Goal: Information Seeking & Learning: Learn about a topic

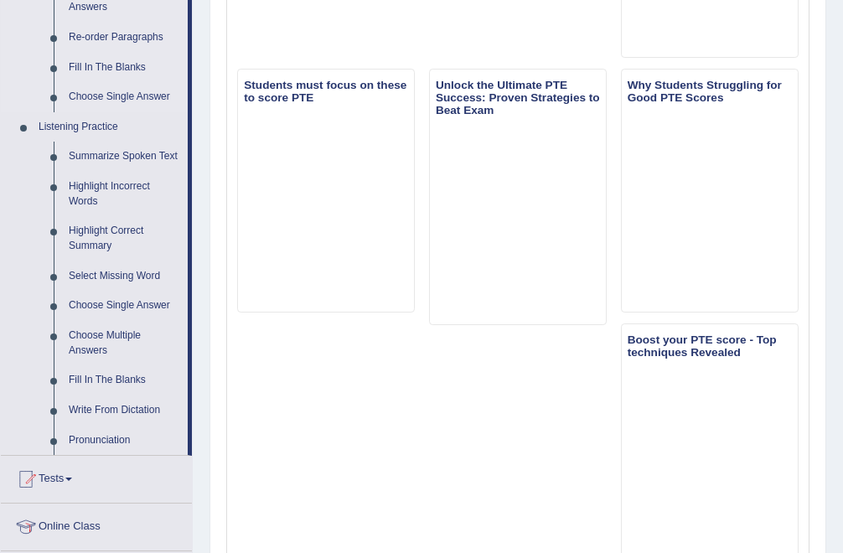
scroll to position [623, 0]
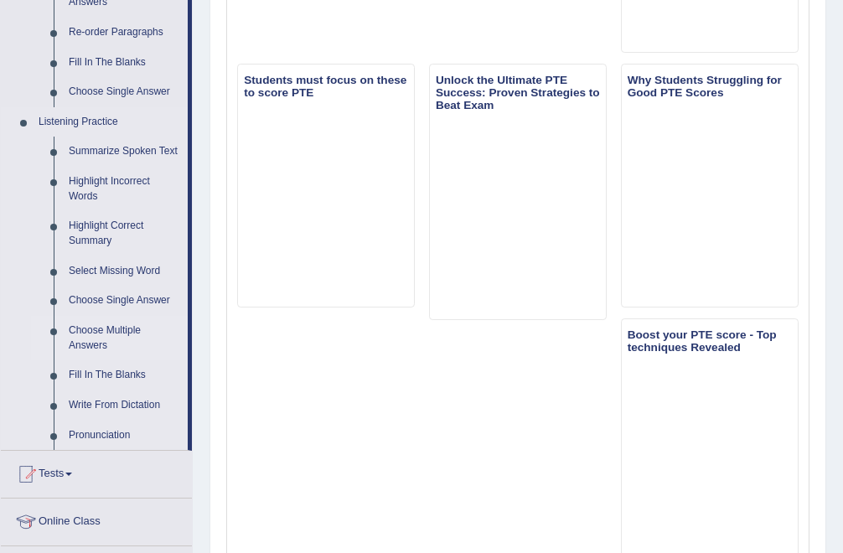
click at [126, 349] on link "Choose Multiple Answers" at bounding box center [124, 338] width 127 height 44
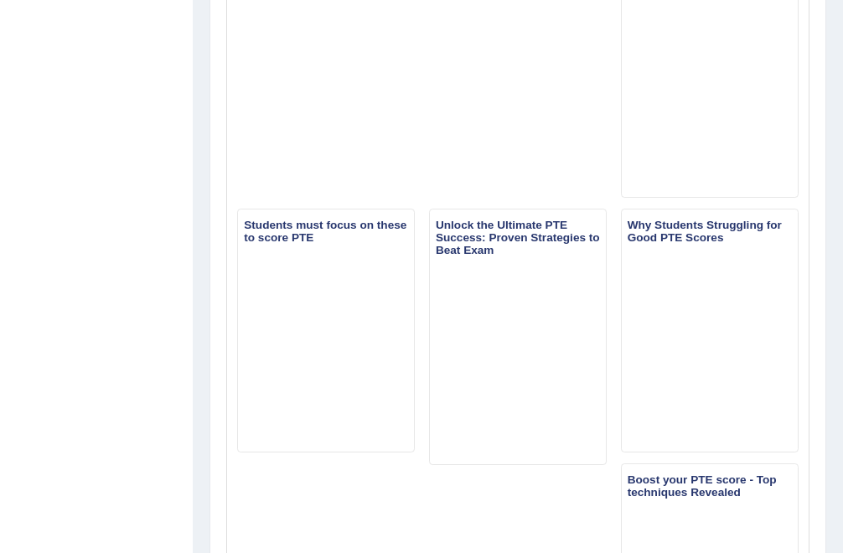
scroll to position [268, 0]
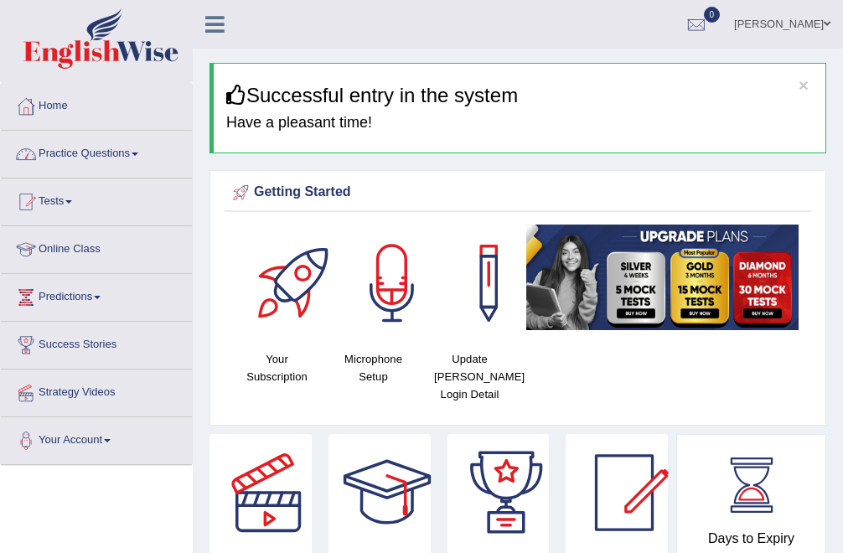
click at [144, 147] on link "Practice Questions" at bounding box center [96, 152] width 191 height 42
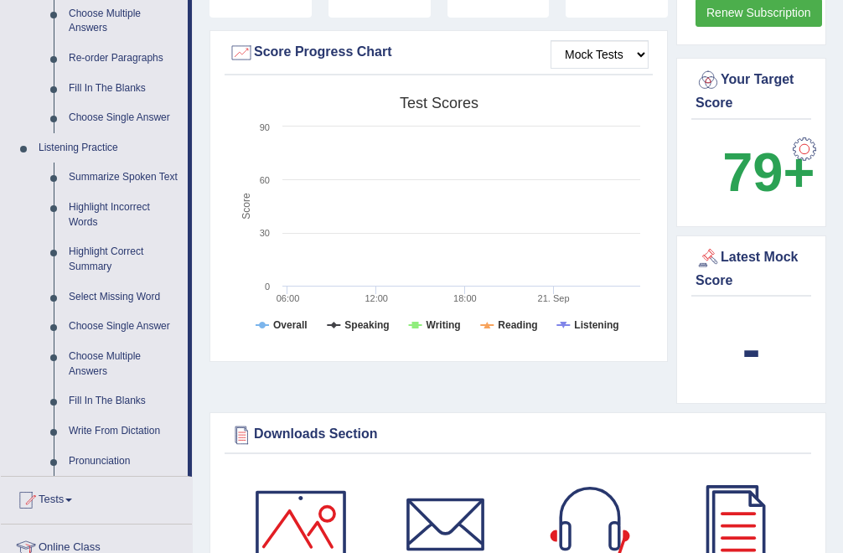
scroll to position [608, 0]
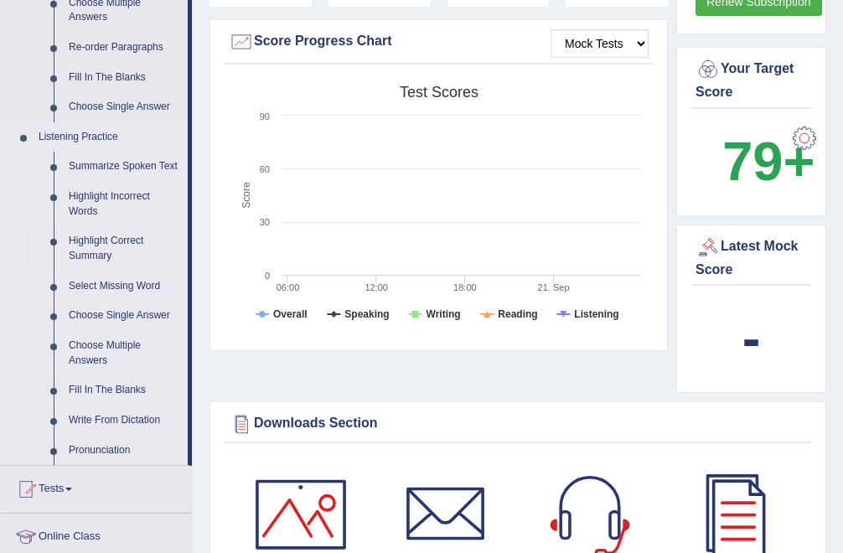
click at [109, 255] on link "Highlight Correct Summary" at bounding box center [124, 248] width 127 height 44
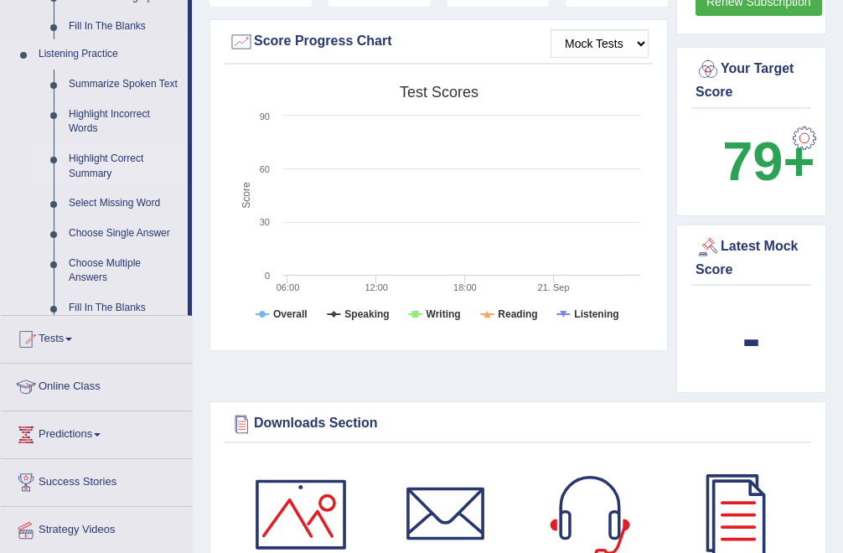
scroll to position [235, 0]
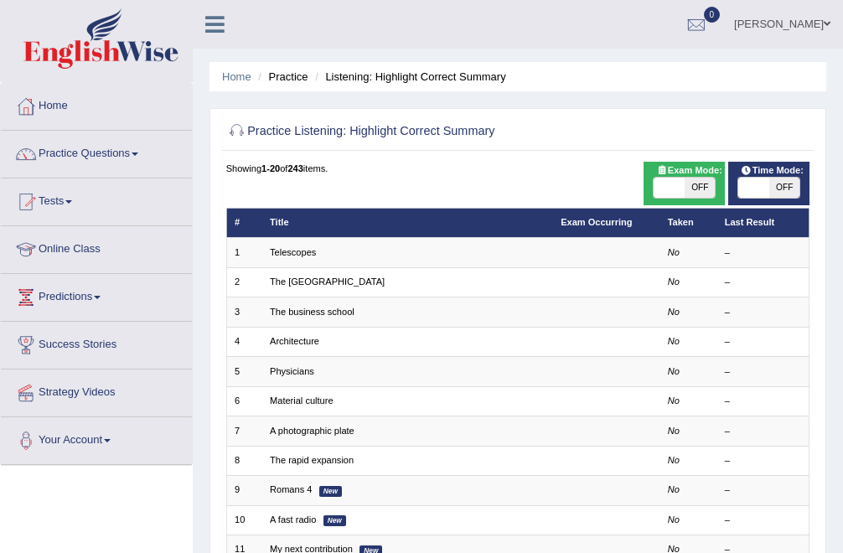
click at [690, 191] on span "OFF" at bounding box center [700, 188] width 30 height 20
checkbox input "true"
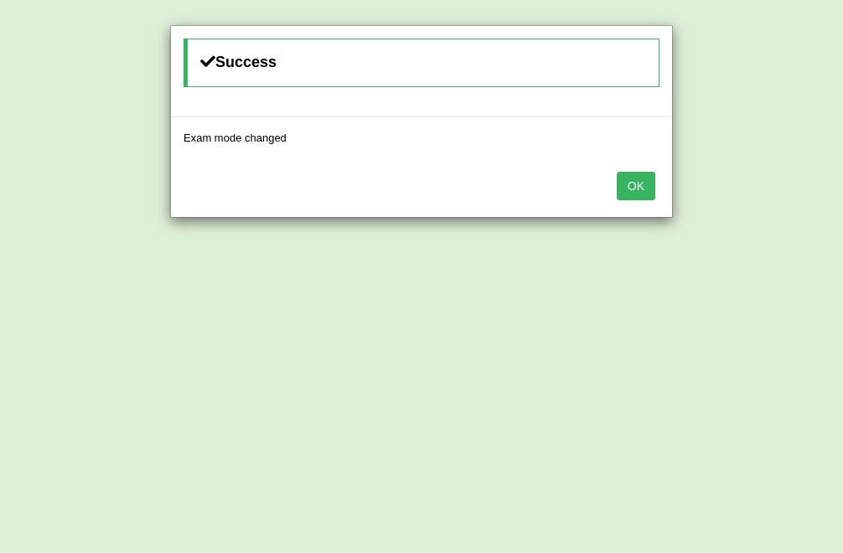
click at [634, 182] on button "OK" at bounding box center [636, 186] width 39 height 28
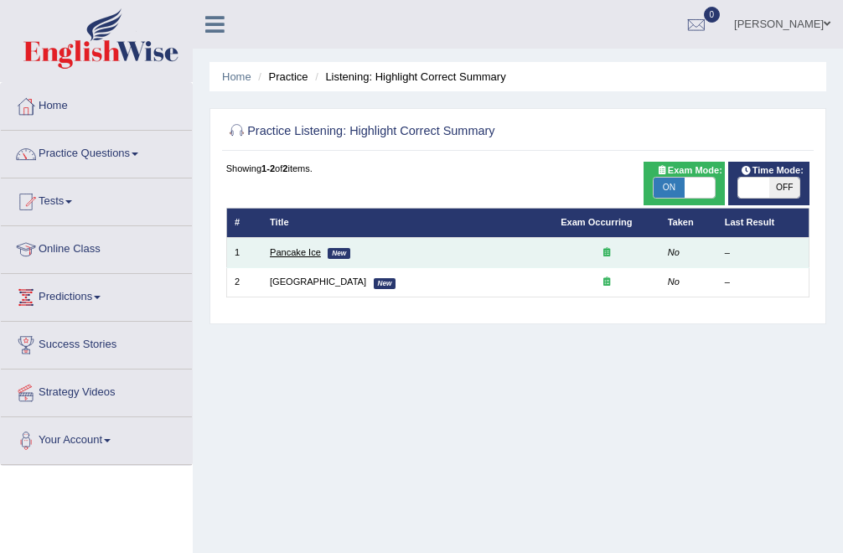
click at [312, 252] on link "Pancake Ice" at bounding box center [295, 252] width 51 height 10
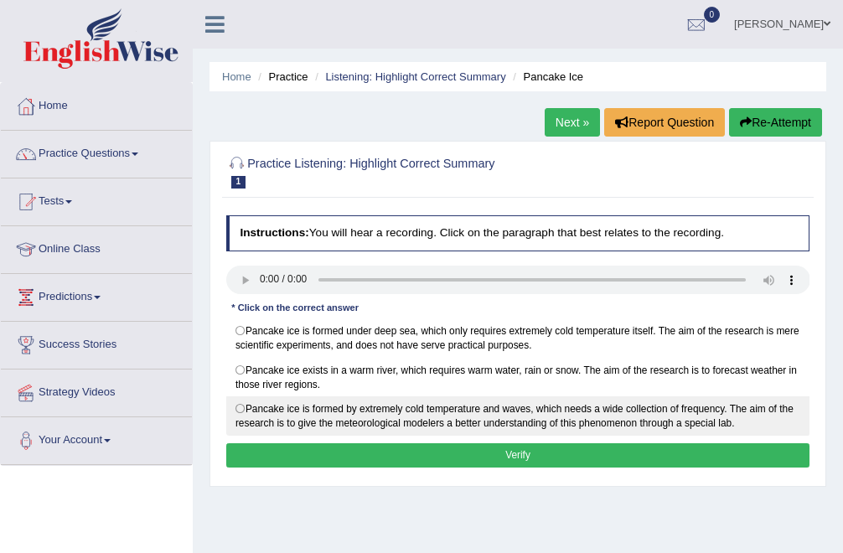
click at [577, 411] on label "Pancake ice is formed by extremely cold temperature and waves, which needs a wi…" at bounding box center [518, 415] width 584 height 39
radio input "true"
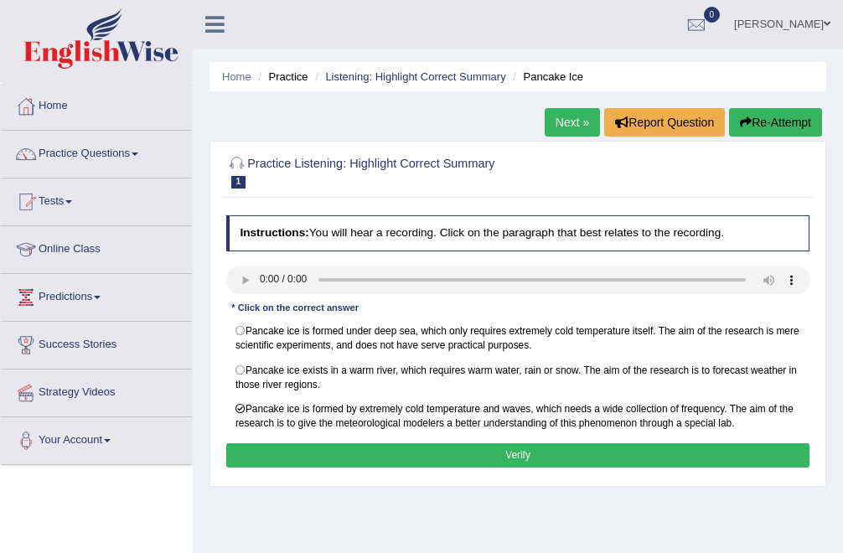
click at [520, 451] on button "Verify" at bounding box center [518, 455] width 584 height 24
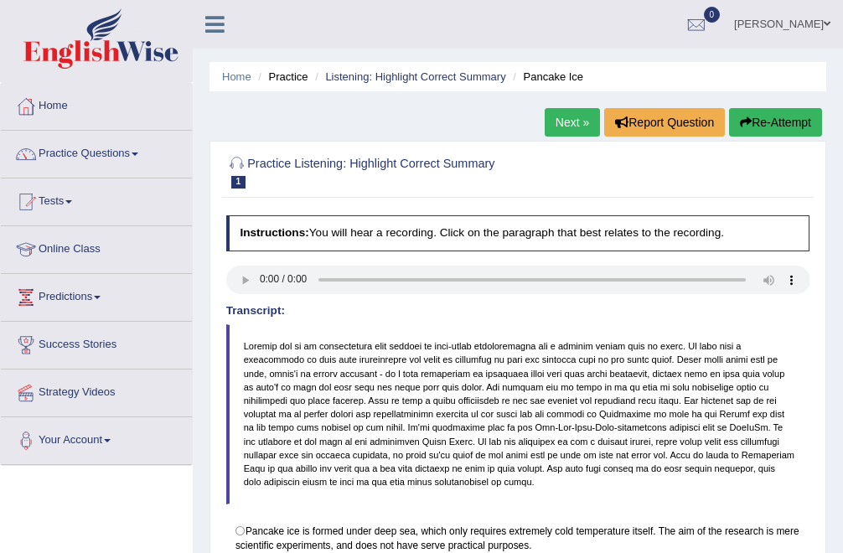
click at [578, 122] on link "Next »" at bounding box center [572, 122] width 55 height 28
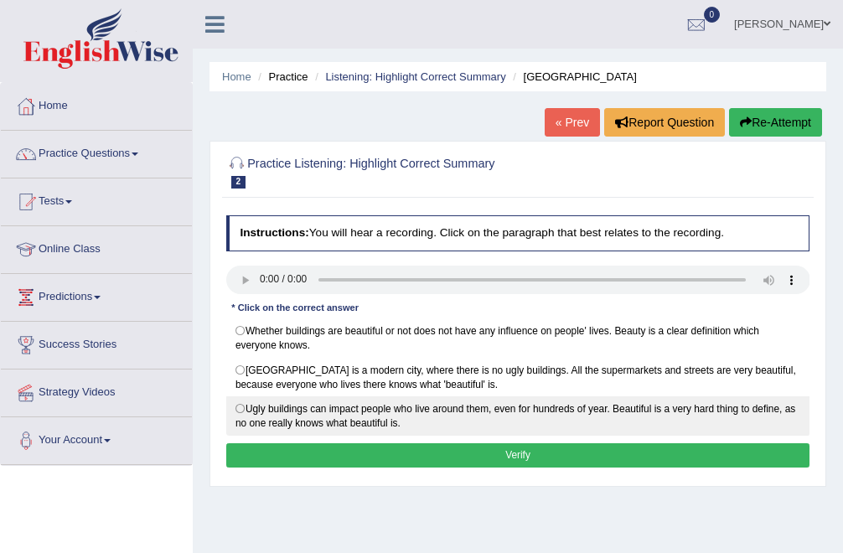
click at [617, 411] on label "Ugly buildings can impact people who live around them, even for hundreds of yea…" at bounding box center [518, 415] width 584 height 39
radio input "true"
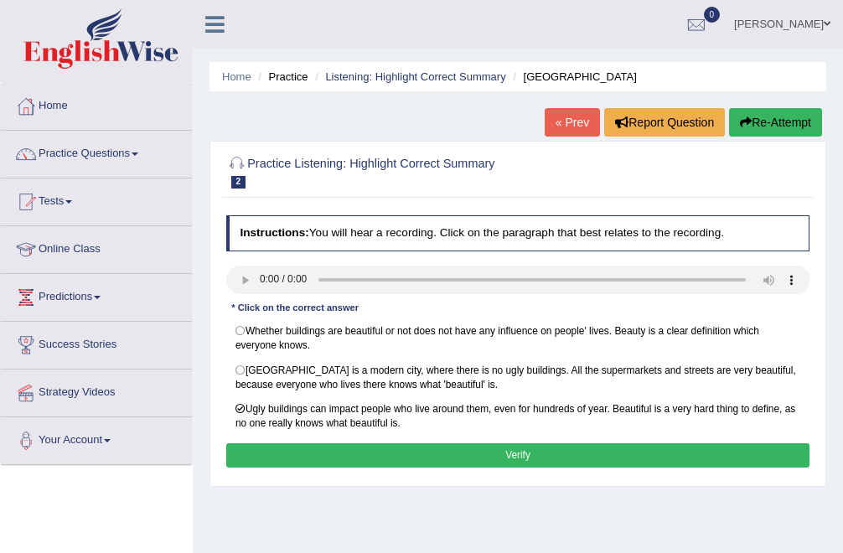
click at [602, 450] on button "Verify" at bounding box center [518, 455] width 584 height 24
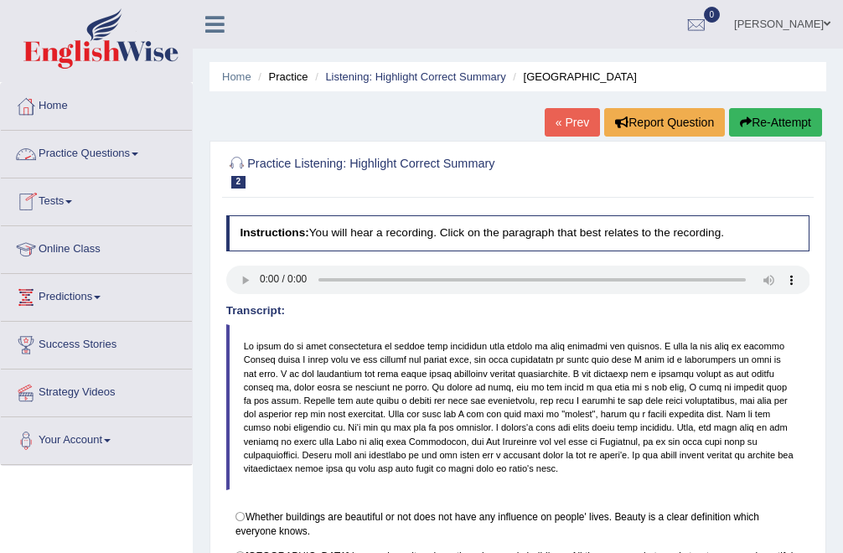
click at [144, 149] on link "Practice Questions" at bounding box center [96, 152] width 191 height 42
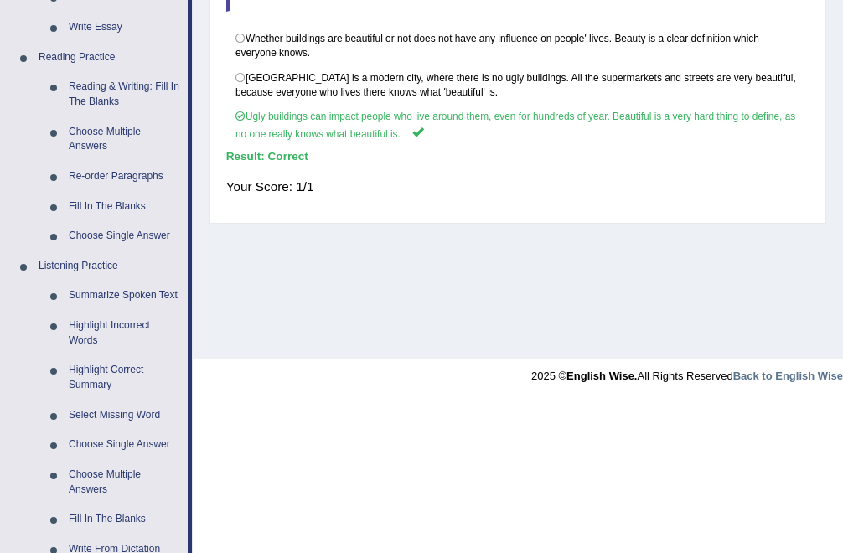
scroll to position [492, 0]
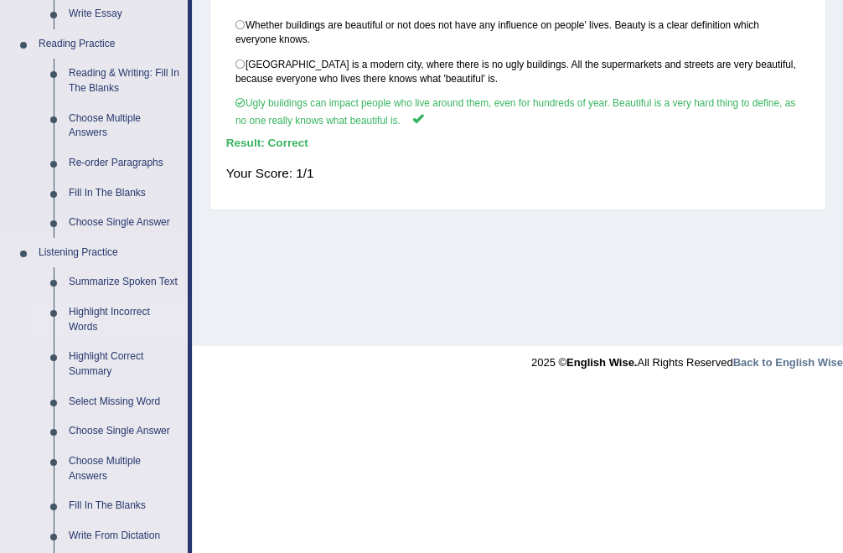
click at [109, 333] on link "Highlight Incorrect Words" at bounding box center [124, 320] width 127 height 44
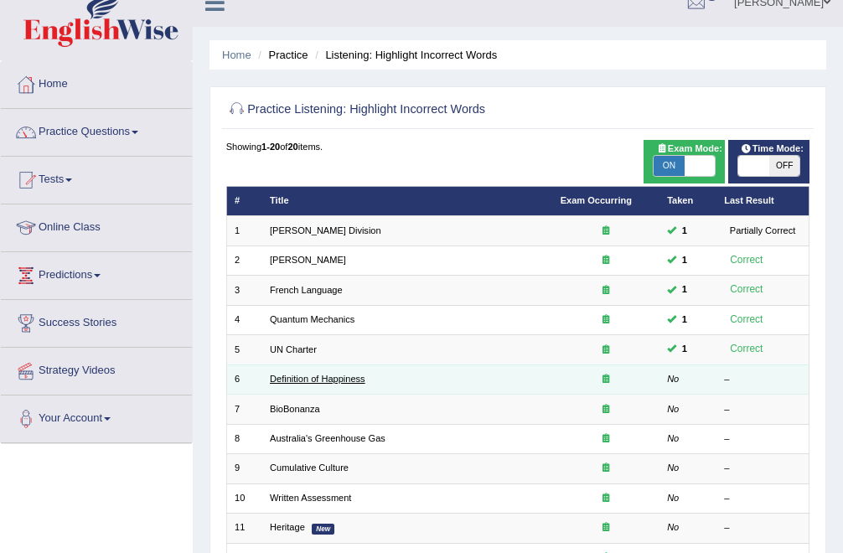
scroll to position [23, 0]
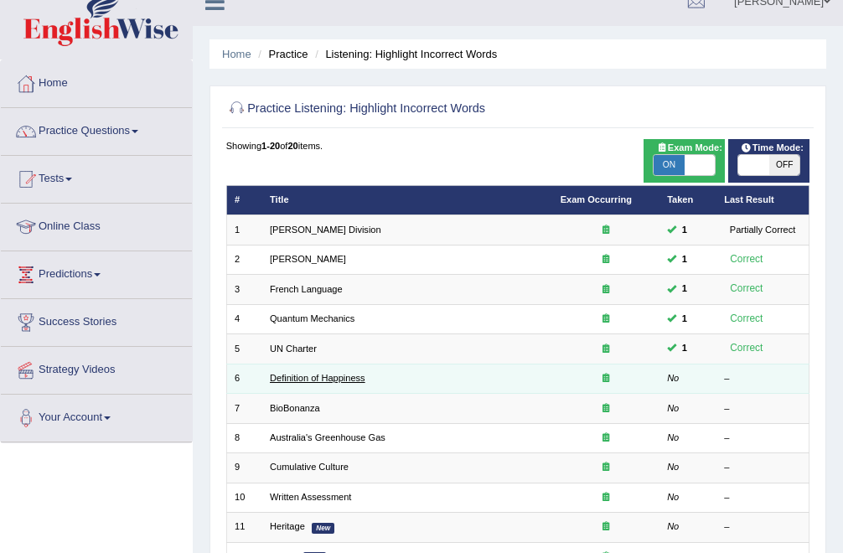
click at [302, 377] on link "Definition of Happiness" at bounding box center [318, 378] width 96 height 10
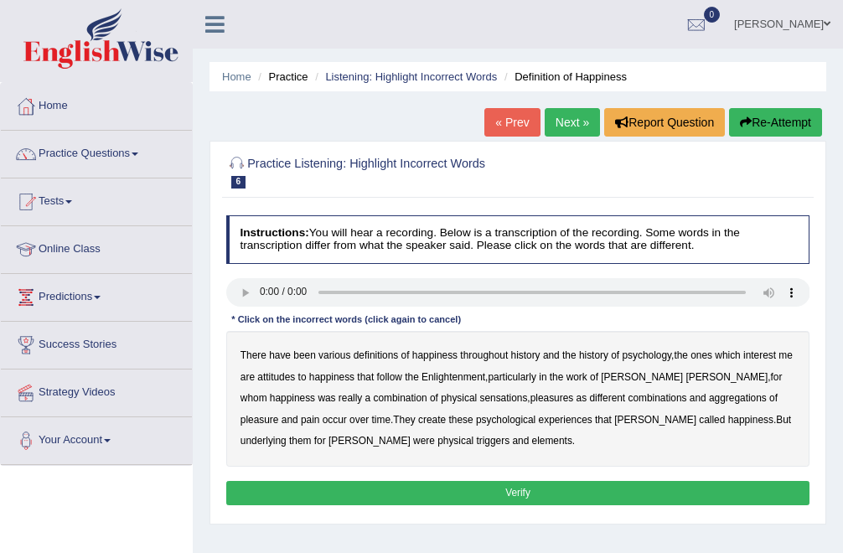
click at [657, 358] on b "psychology" at bounding box center [646, 355] width 49 height 12
click at [295, 376] on b "attitudes" at bounding box center [276, 377] width 38 height 12
click at [482, 394] on b "sensations" at bounding box center [503, 398] width 48 height 12
click at [434, 417] on b "create" at bounding box center [432, 420] width 28 height 12
click at [532, 440] on b "elements" at bounding box center [552, 441] width 40 height 12
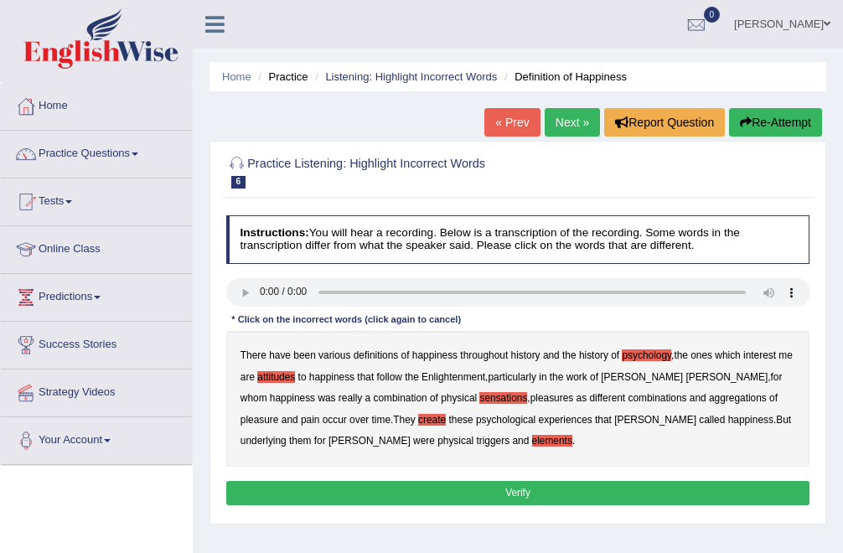
click at [497, 489] on button "Verify" at bounding box center [518, 493] width 584 height 24
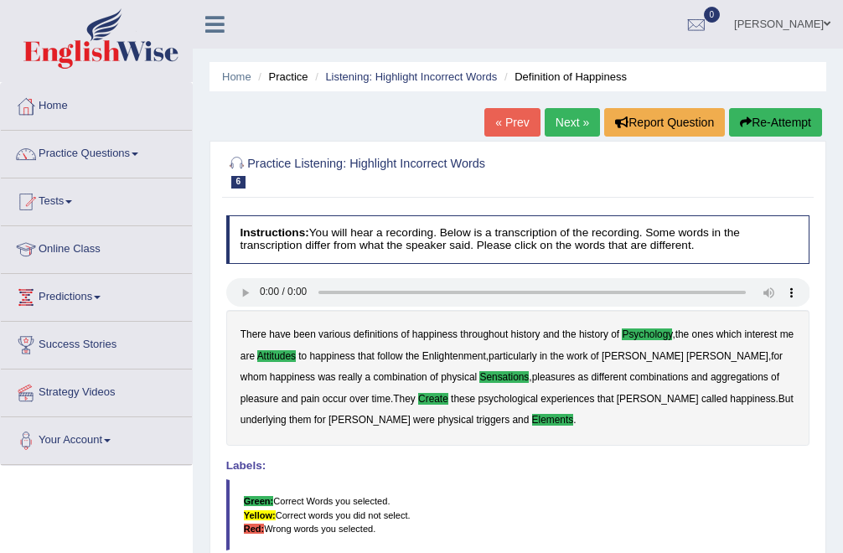
click at [572, 122] on link "Next »" at bounding box center [572, 122] width 55 height 28
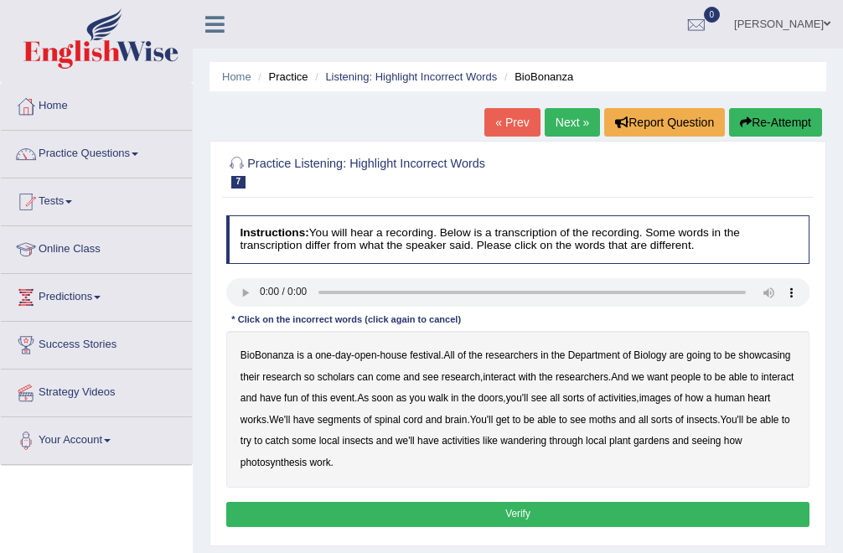
click at [354, 375] on b "scholars" at bounding box center [336, 377] width 37 height 12
click at [671, 399] on b "images" at bounding box center [655, 398] width 32 height 12
click at [361, 416] on b "segments" at bounding box center [340, 420] width 44 height 12
click at [616, 416] on b "moths" at bounding box center [602, 420] width 27 height 12
click at [546, 440] on b "wandering" at bounding box center [523, 441] width 46 height 12
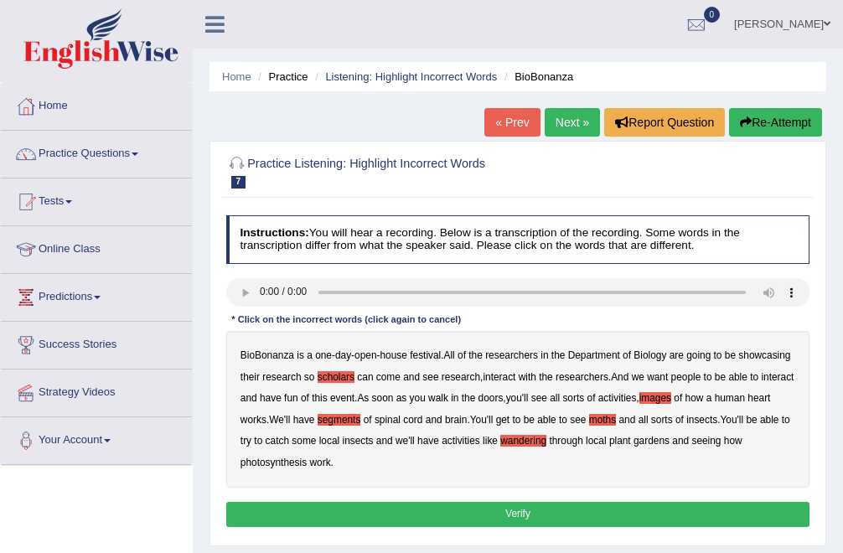
click at [488, 511] on button "Verify" at bounding box center [518, 514] width 584 height 24
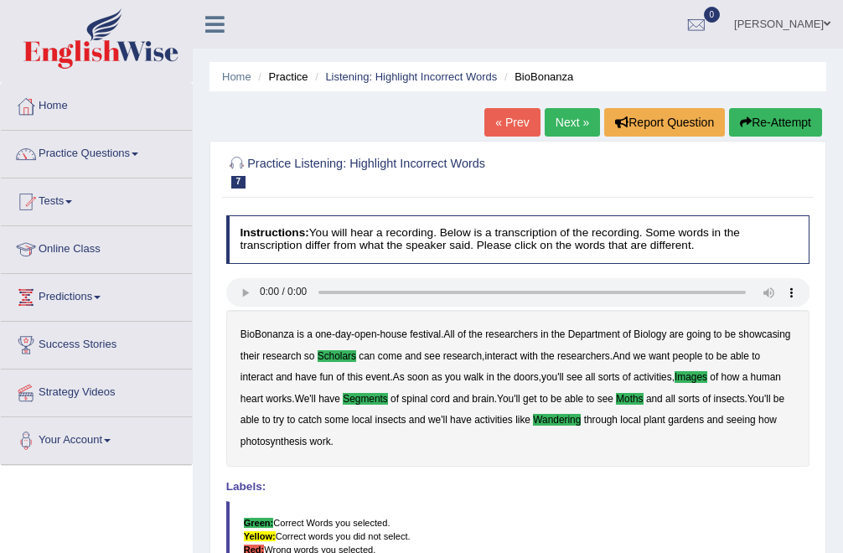
click at [566, 124] on link "Next »" at bounding box center [572, 122] width 55 height 28
